Goal: Task Accomplishment & Management: Manage account settings

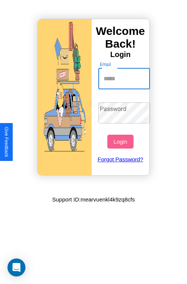
click at [125, 78] on input "Email" at bounding box center [125, 78] width 52 height 21
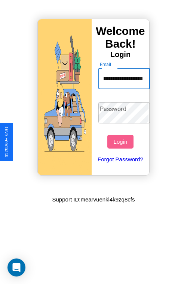
scroll to position [0, 30]
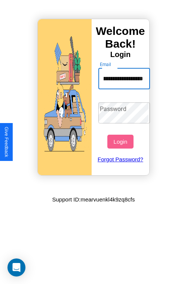
type input "**********"
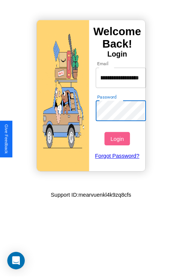
scroll to position [0, 0]
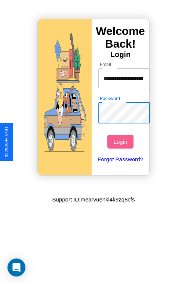
click at [121, 141] on button "Login" at bounding box center [120, 141] width 26 height 14
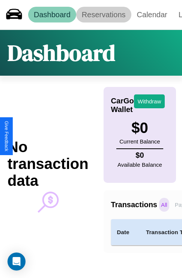
click at [103, 15] on link "Reservations" at bounding box center [103, 15] width 55 height 16
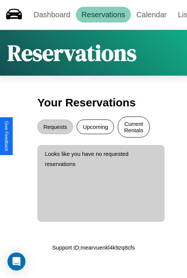
click at [134, 128] on button "Current Rentals" at bounding box center [134, 126] width 32 height 21
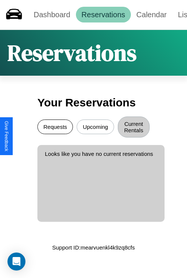
click at [55, 128] on button "Requests" at bounding box center [55, 126] width 36 height 15
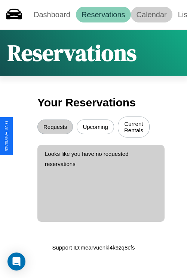
click at [152, 15] on link "Calendar" at bounding box center [152, 15] width 42 height 16
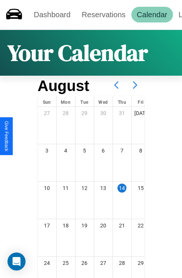
click at [135, 85] on icon at bounding box center [134, 85] width 19 height 19
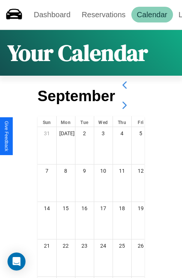
click at [124, 105] on icon at bounding box center [124, 105] width 19 height 19
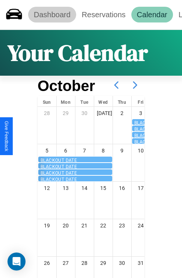
click at [52, 15] on link "Dashboard" at bounding box center [52, 15] width 48 height 16
